Goal: Information Seeking & Learning: Learn about a topic

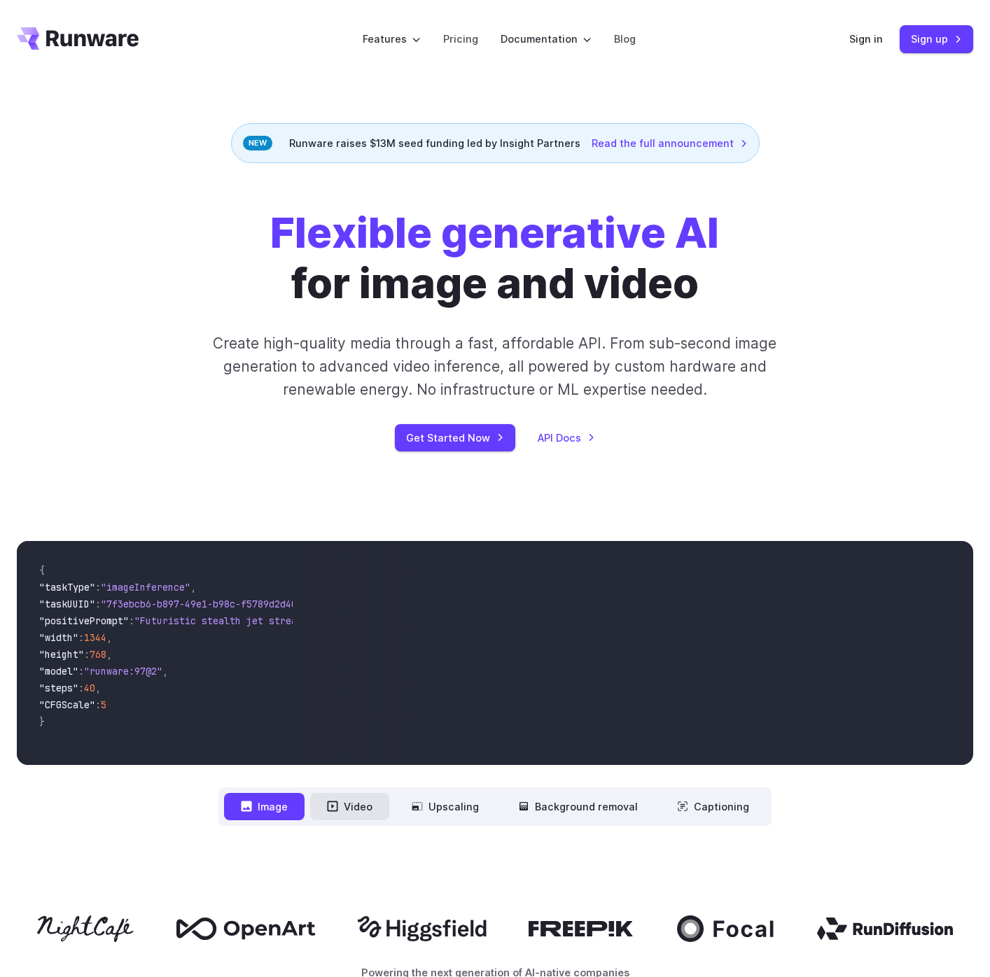
click at [373, 812] on button "Video" at bounding box center [349, 806] width 79 height 27
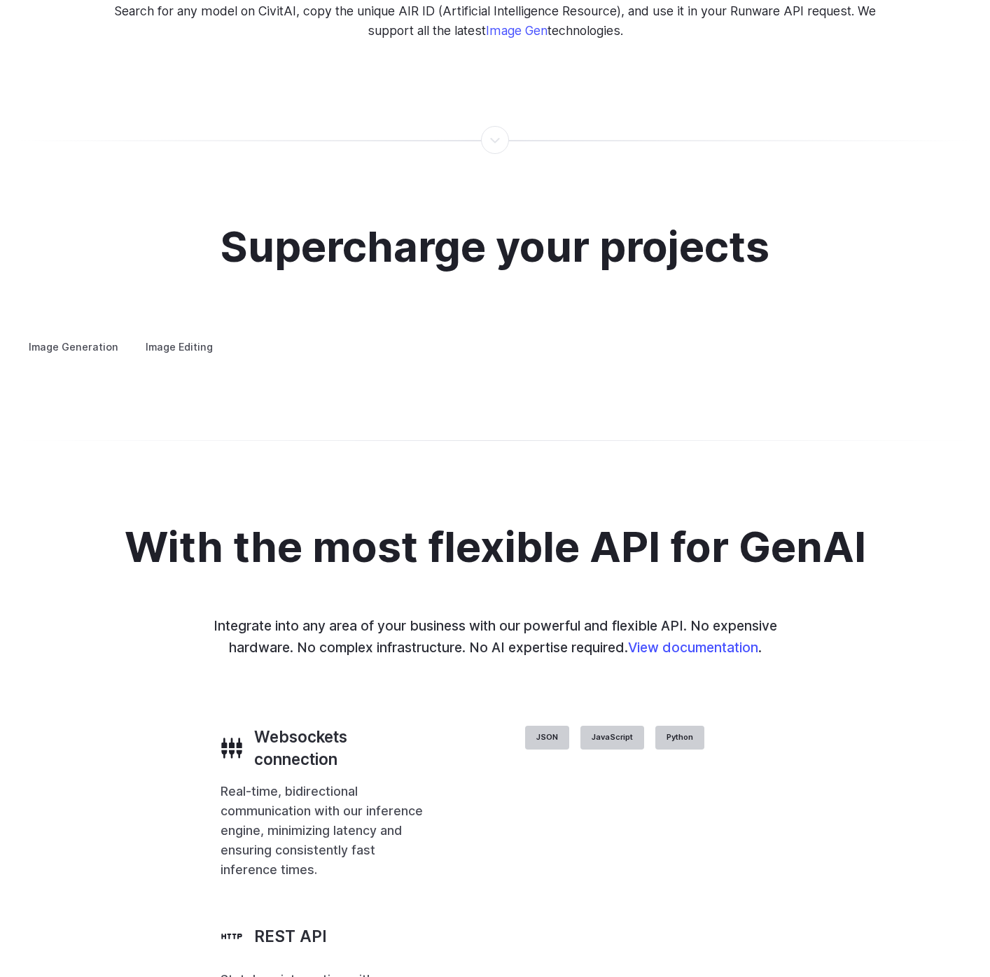
scroll to position [2558, 0]
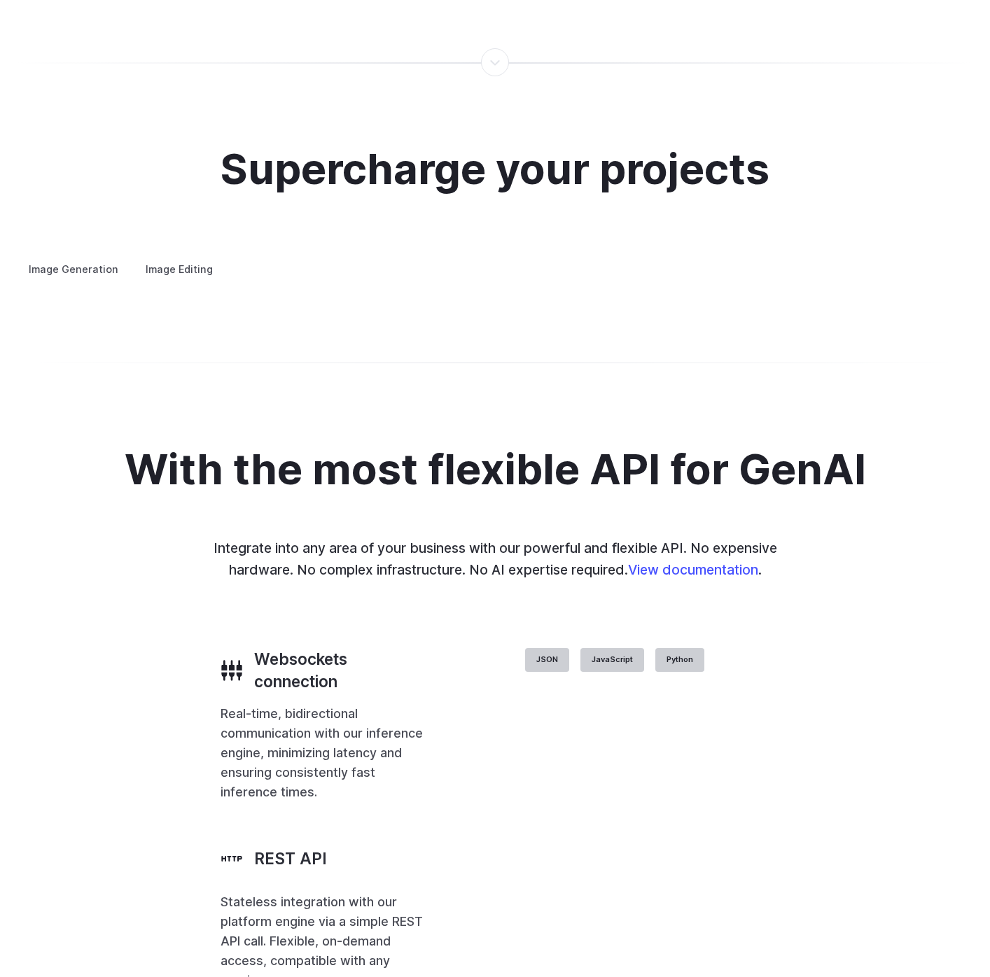
drag, startPoint x: 764, startPoint y: 411, endPoint x: 609, endPoint y: 407, distance: 154.8
click at [609, 279] on div "Image Generation Image Editing Custom avatars Create avatars in any style you d…" at bounding box center [495, 269] width 956 height 18
click at [0, 0] on div at bounding box center [0, 0] width 0 height 0
click at [0, 0] on details "Concept design Quickly ideate and polish new concepts, from character design, t…" at bounding box center [0, 0] width 0 height 0
click at [0, 0] on summary "Concept design" at bounding box center [0, 0] width 0 height 0
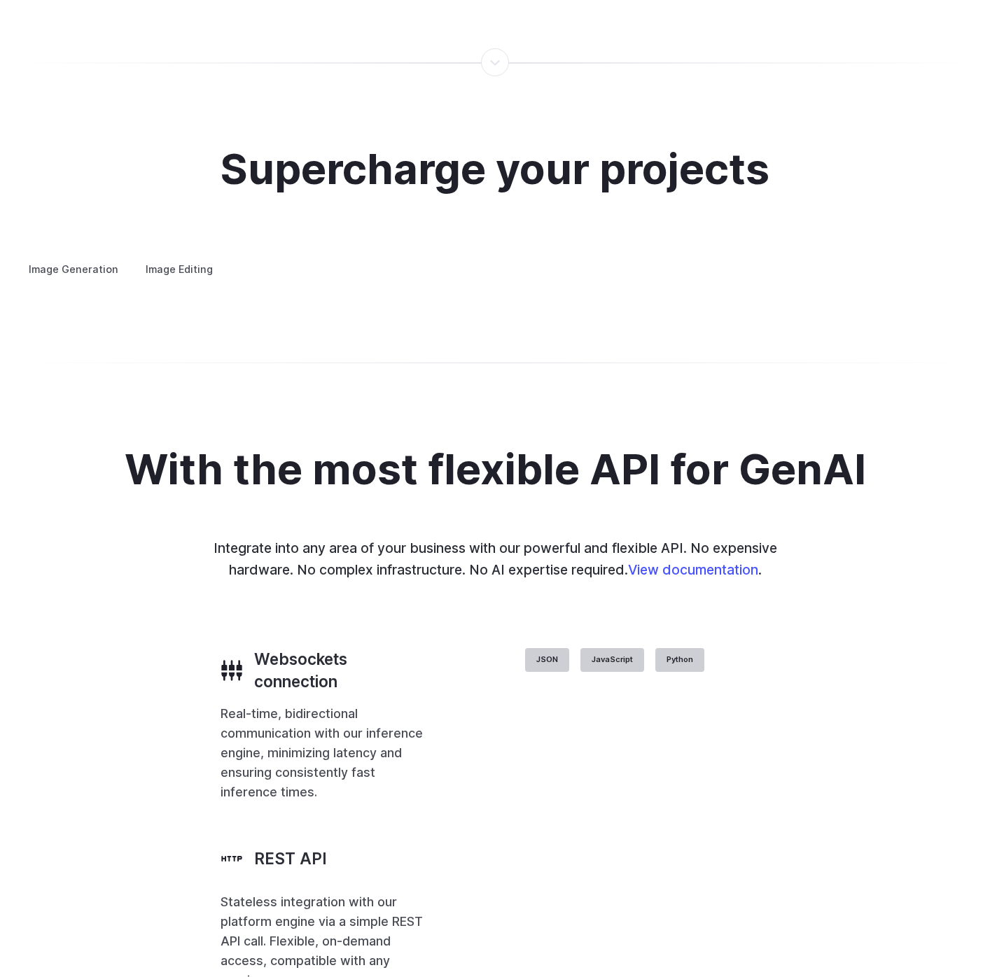
click at [0, 0] on summary "Creative styling" at bounding box center [0, 0] width 0 height 0
click at [0, 0] on details "Architecture Visualize architectural designs with ease, from initial sketches t…" at bounding box center [0, 0] width 0 height 0
click at [0, 0] on summary "Architecture" at bounding box center [0, 0] width 0 height 0
click at [0, 0] on summary "Product design" at bounding box center [0, 0] width 0 height 0
click at [0, 0] on details "Personalized assets Say goodbye to generic stock photos with custom images for …" at bounding box center [0, 0] width 0 height 0
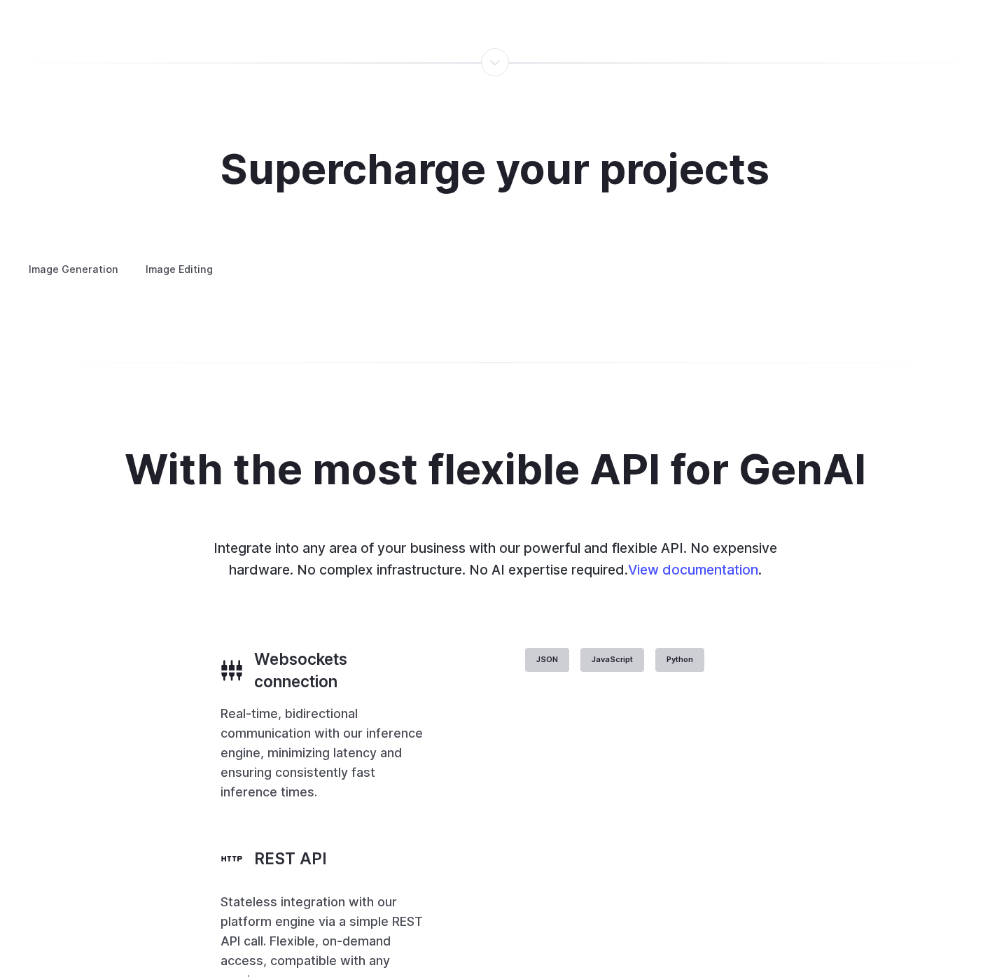
click at [0, 0] on summary "Personalized assets" at bounding box center [0, 0] width 0 height 0
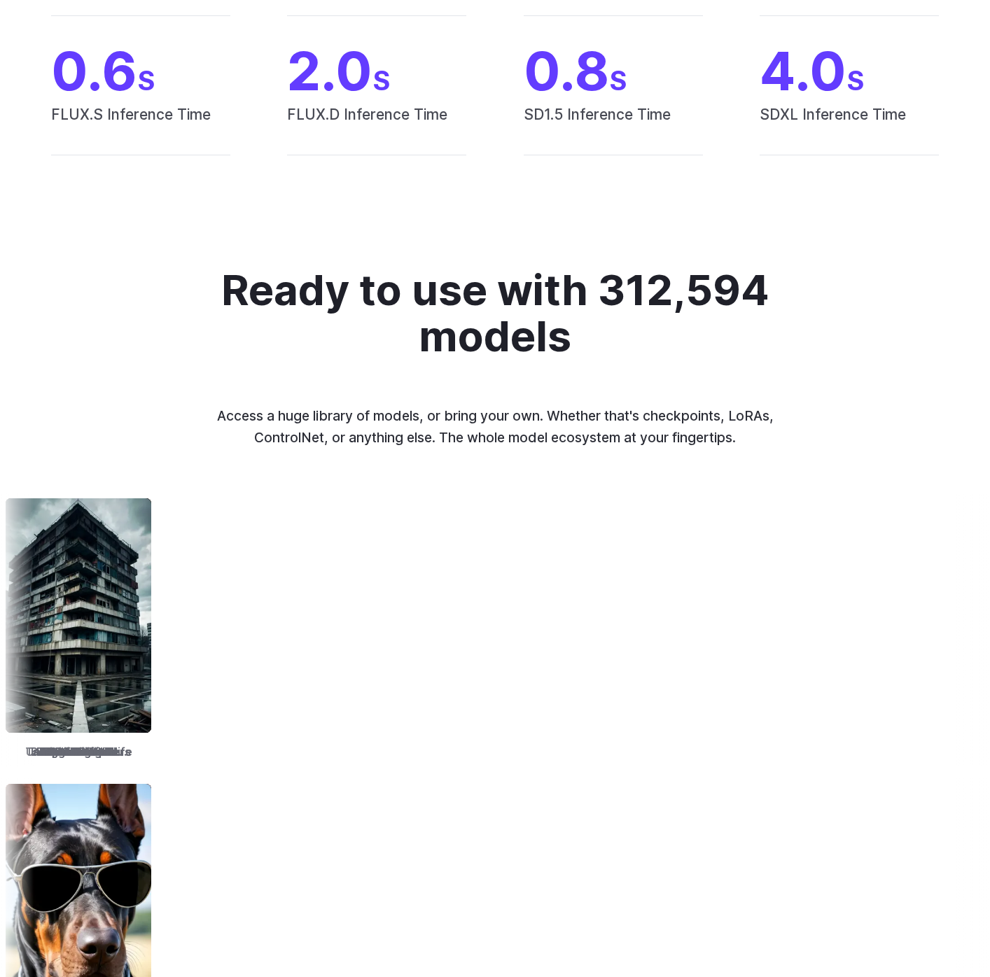
scroll to position [0, 0]
